Goal: Find specific fact: Find specific page/section

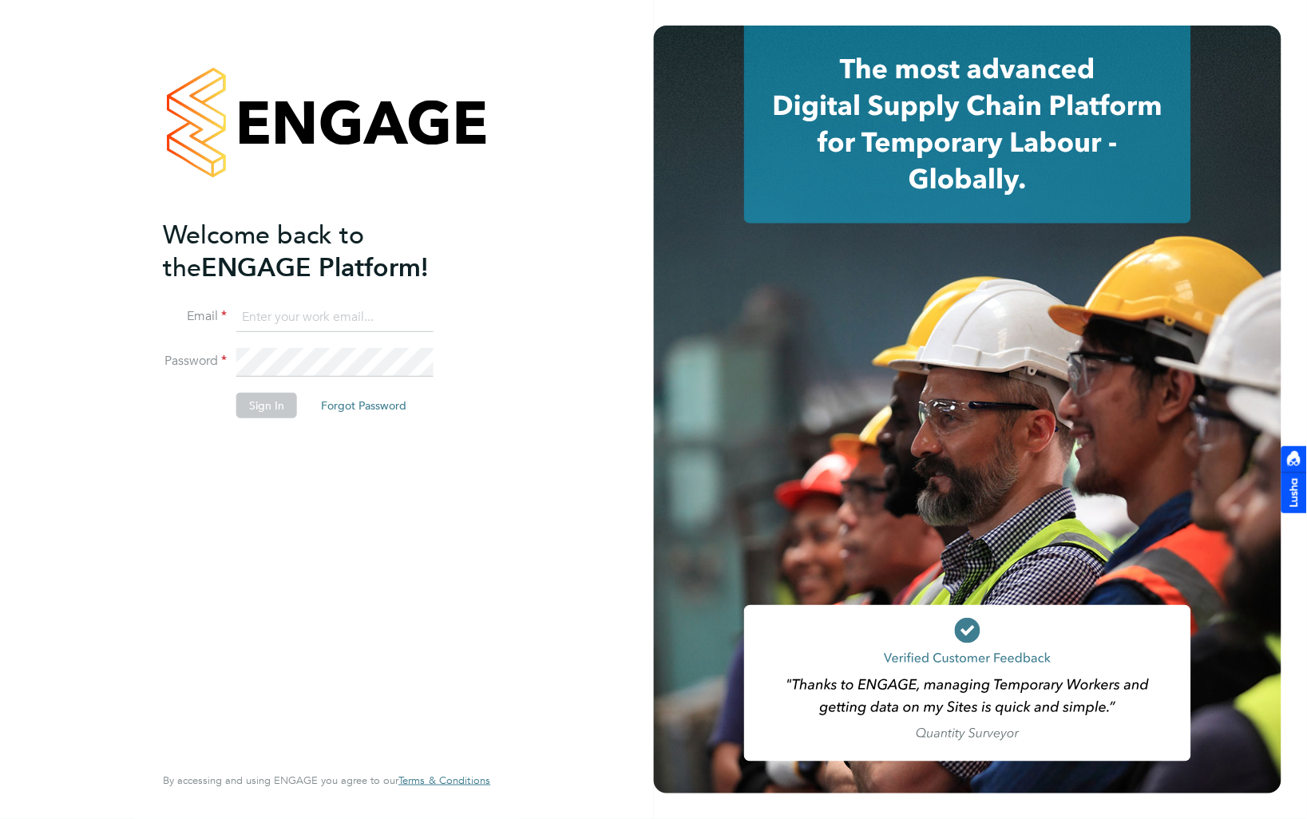
type input "william.heath@ganymedesolutions.co.uk"
click at [264, 406] on button "Sign In" at bounding box center [266, 406] width 61 height 26
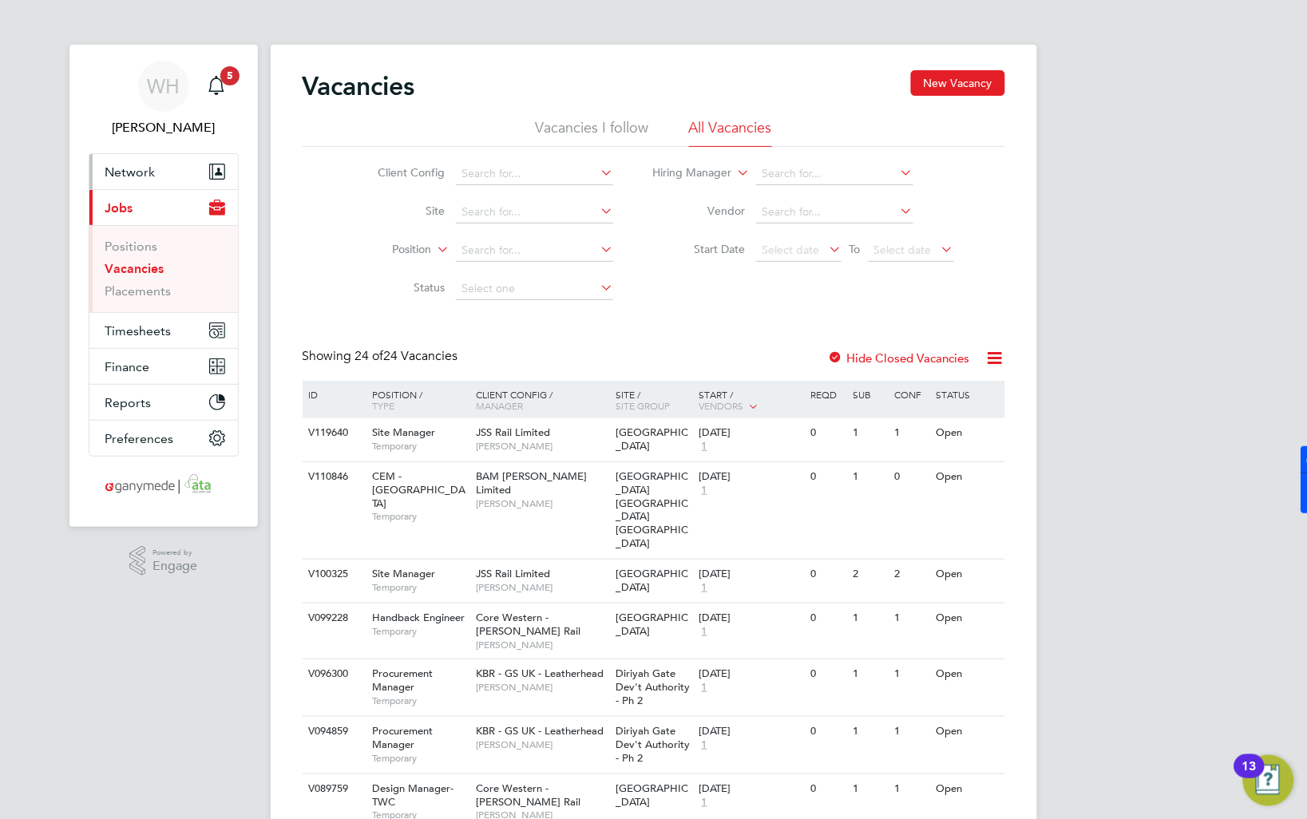
click at [138, 171] on span "Network" at bounding box center [130, 171] width 50 height 15
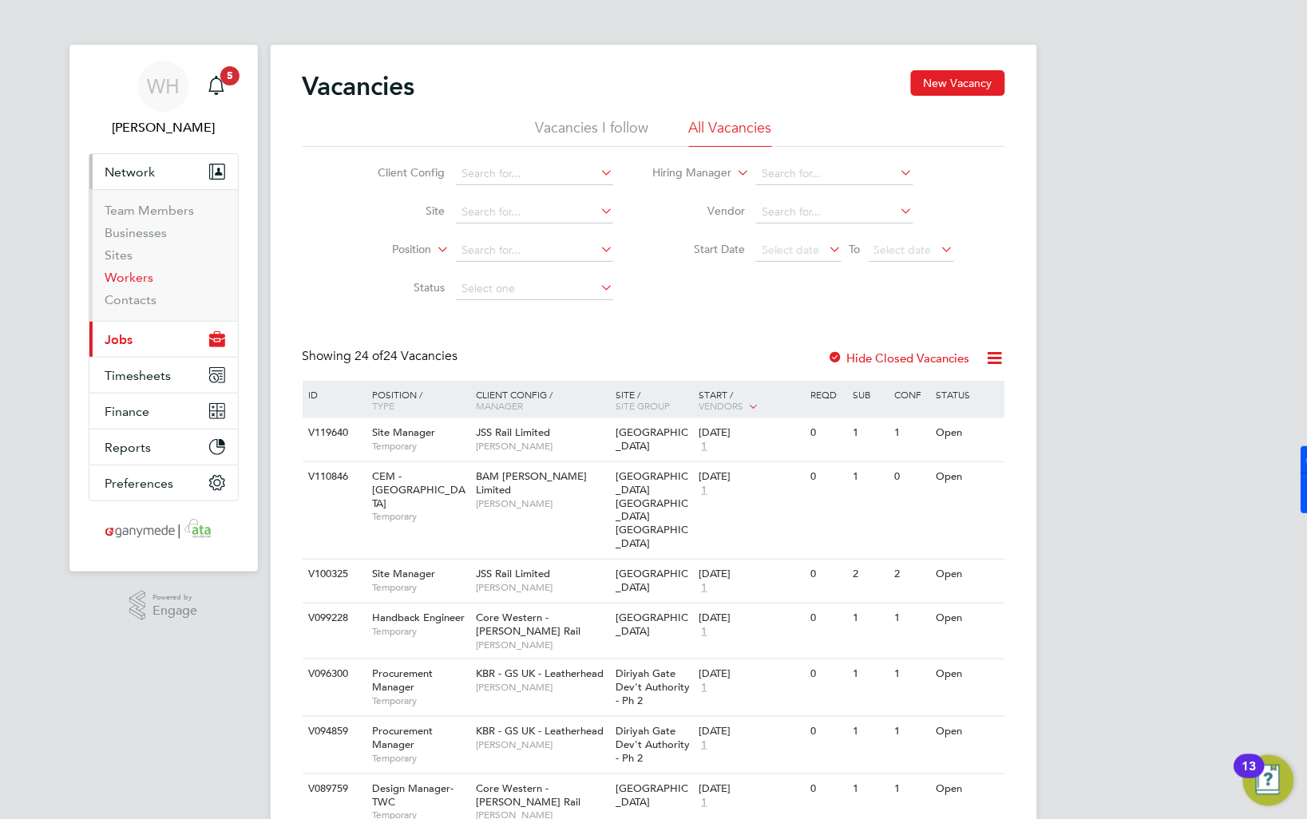
drag, startPoint x: 121, startPoint y: 275, endPoint x: 150, endPoint y: 274, distance: 29.6
click at [121, 275] on link "Workers" at bounding box center [129, 277] width 49 height 15
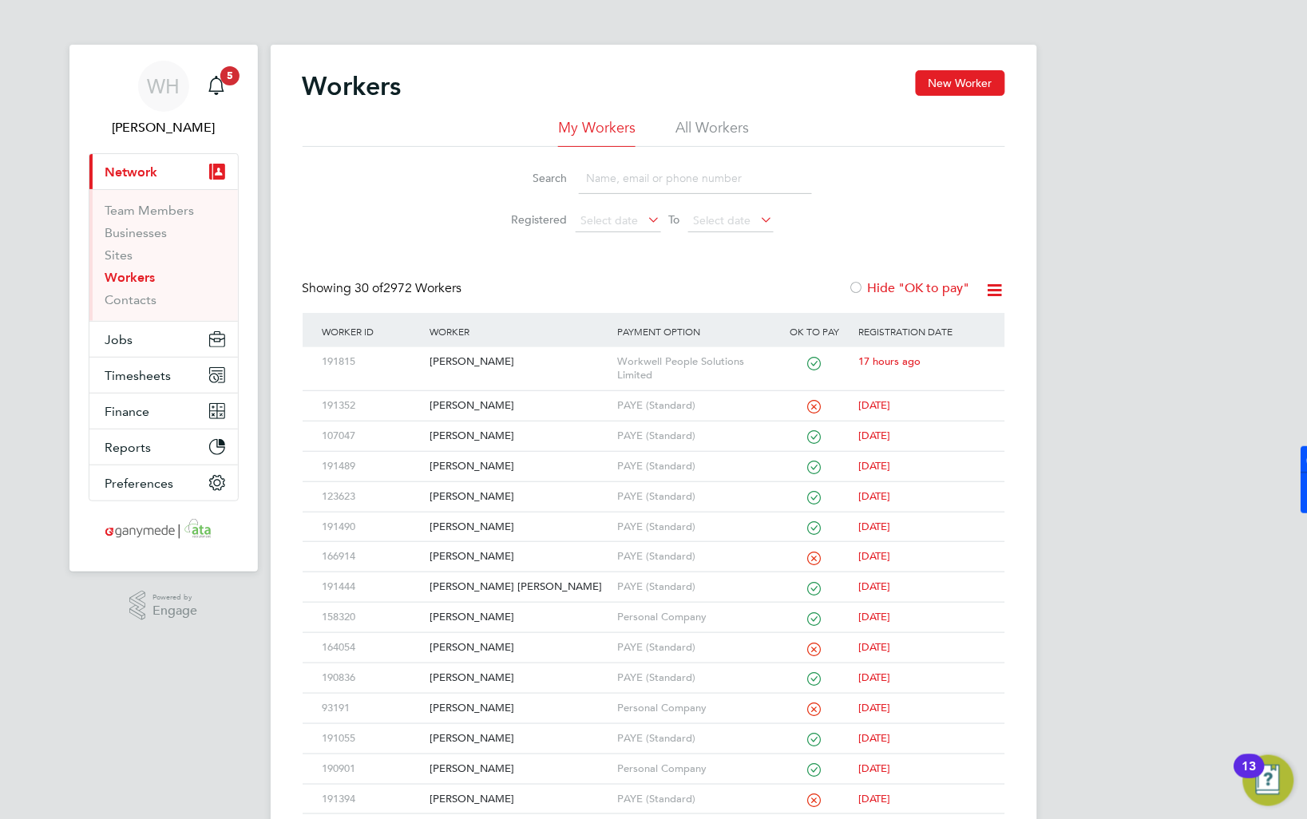
click at [593, 177] on input at bounding box center [695, 178] width 233 height 31
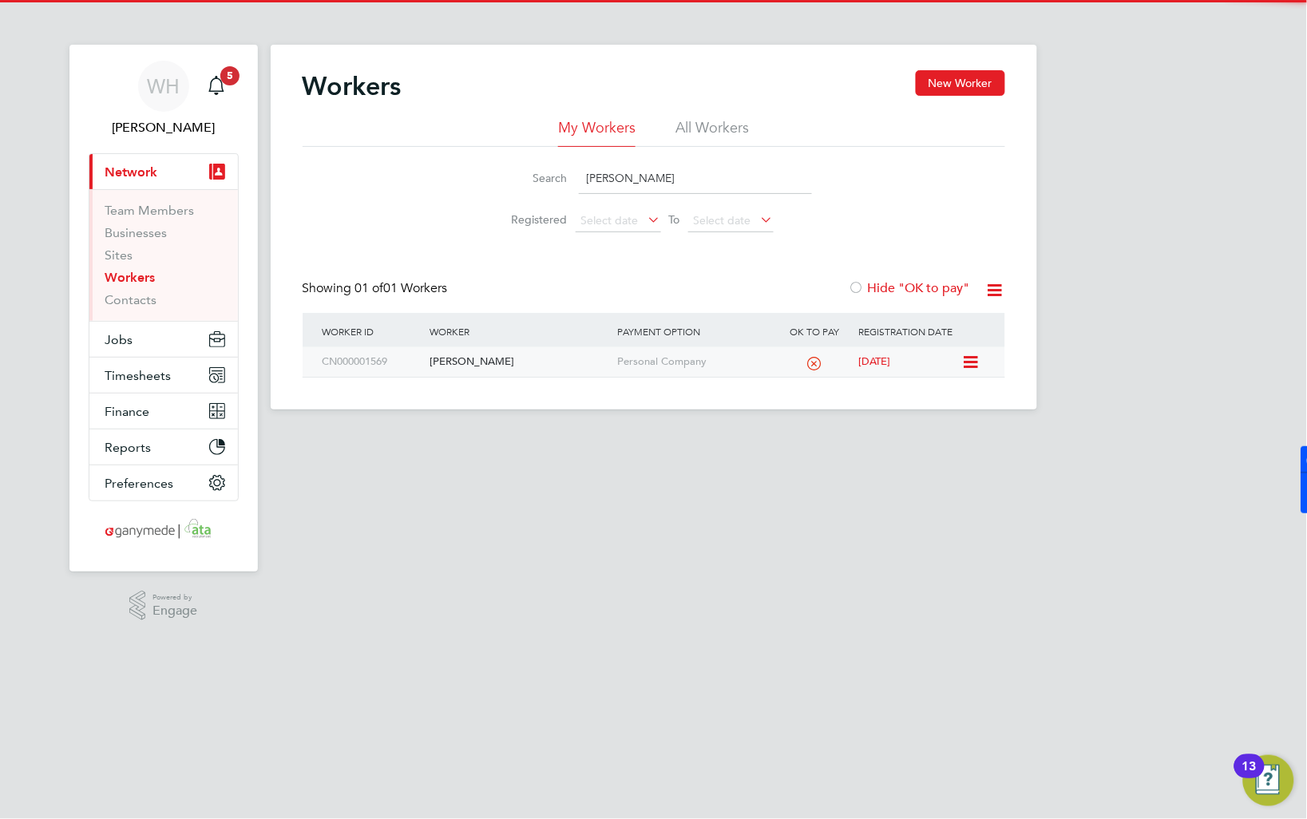
type input "david clifford"
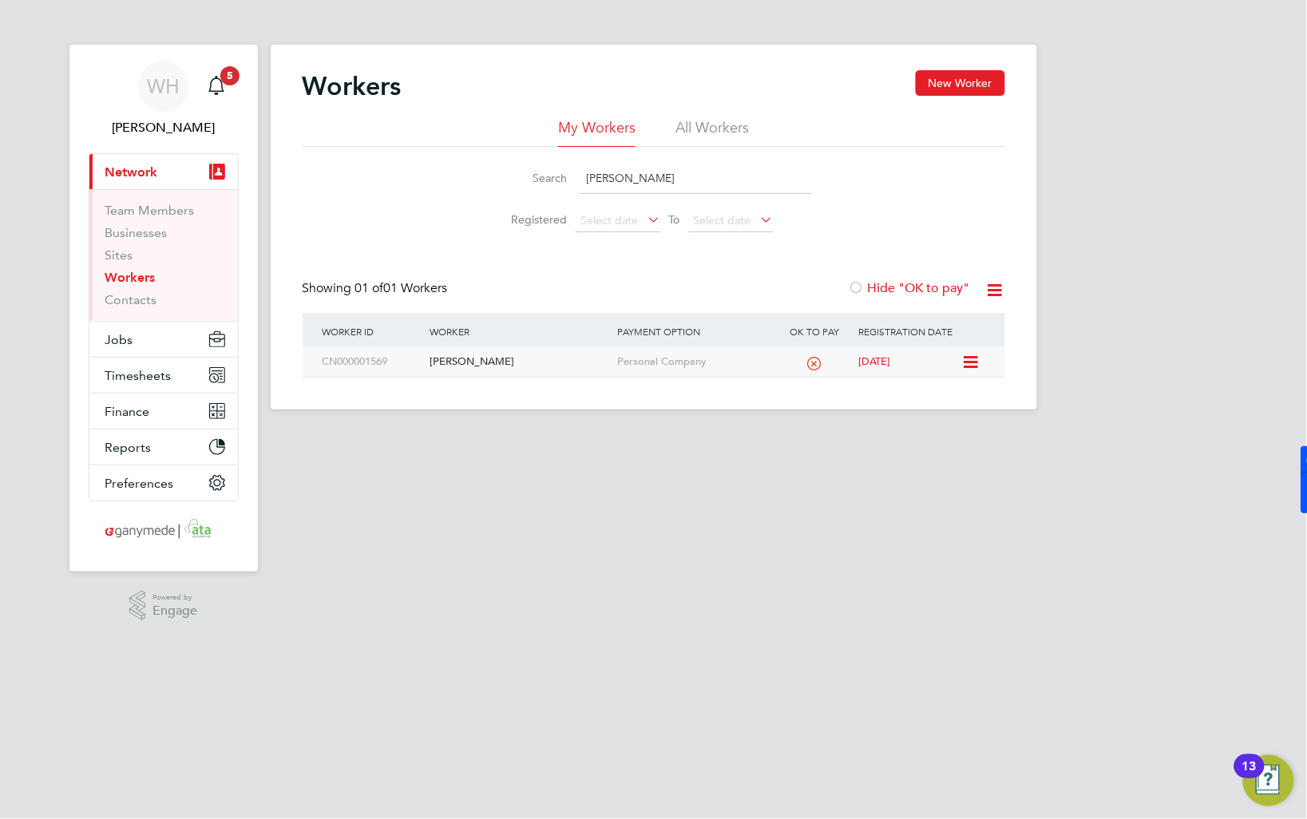
click at [418, 363] on div "CN000001569" at bounding box center [372, 362] width 107 height 30
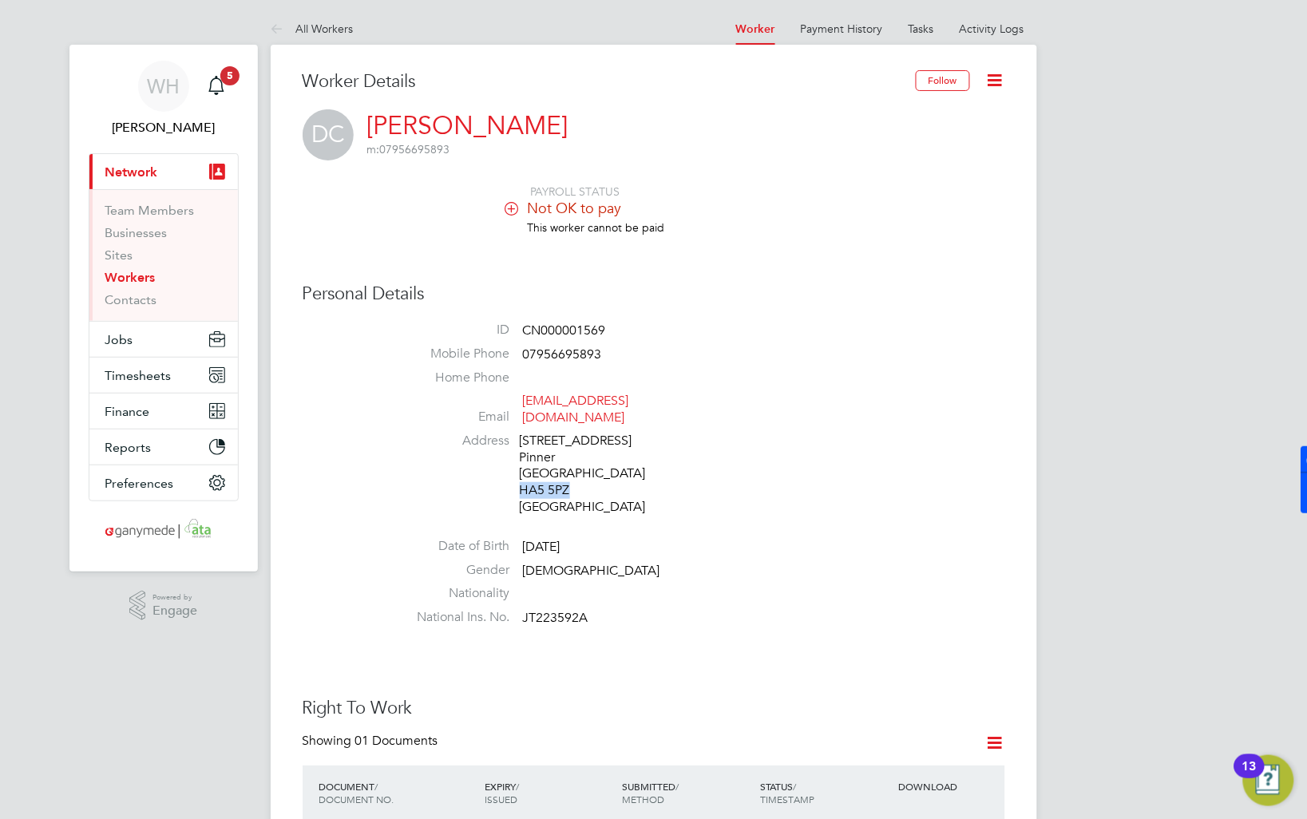
drag, startPoint x: 573, startPoint y: 474, endPoint x: 520, endPoint y: 472, distance: 52.7
click at [520, 472] on div "[STREET_ADDRESS]" at bounding box center [596, 474] width 152 height 83
copy div "HA5 5PZ"
